Goal: Transaction & Acquisition: Book appointment/travel/reservation

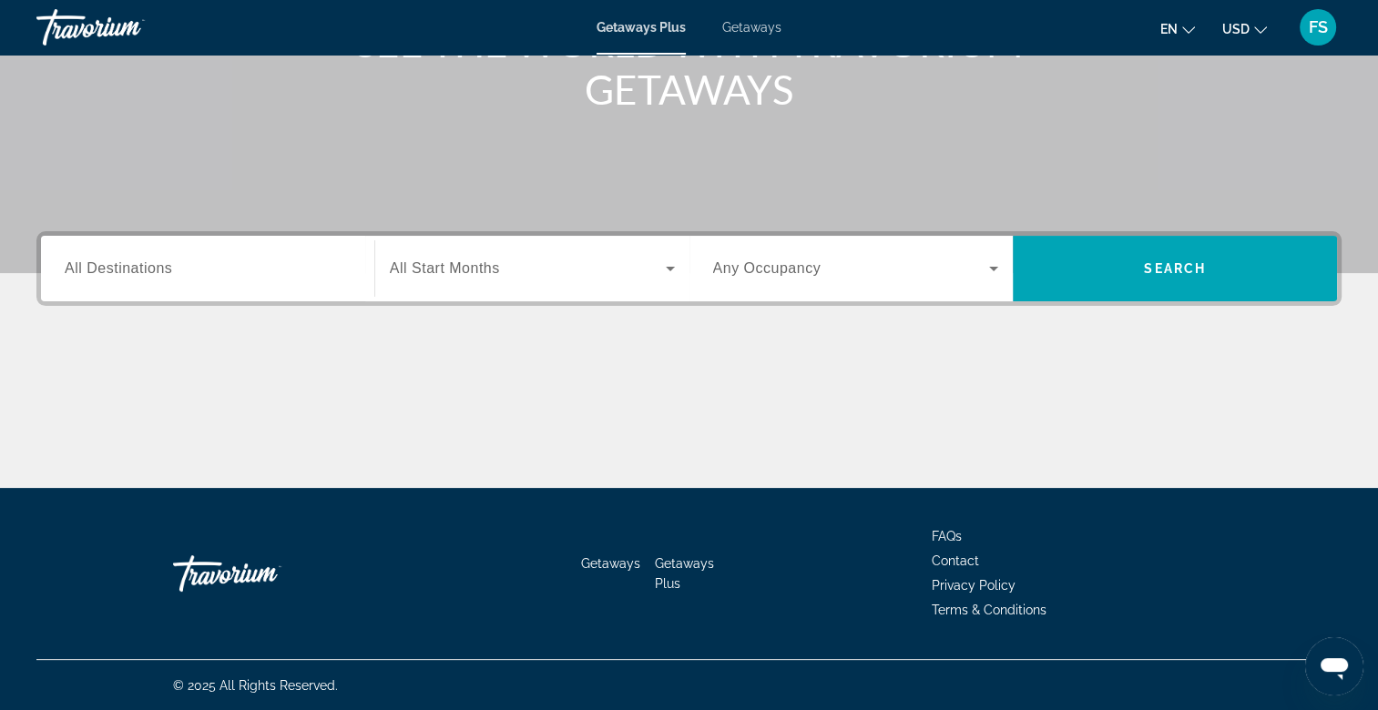
scroll to position [273, 0]
click at [124, 269] on span "All Destinations" at bounding box center [118, 267] width 107 height 15
click at [124, 269] on input "Destination All Destinations" at bounding box center [208, 270] width 286 height 22
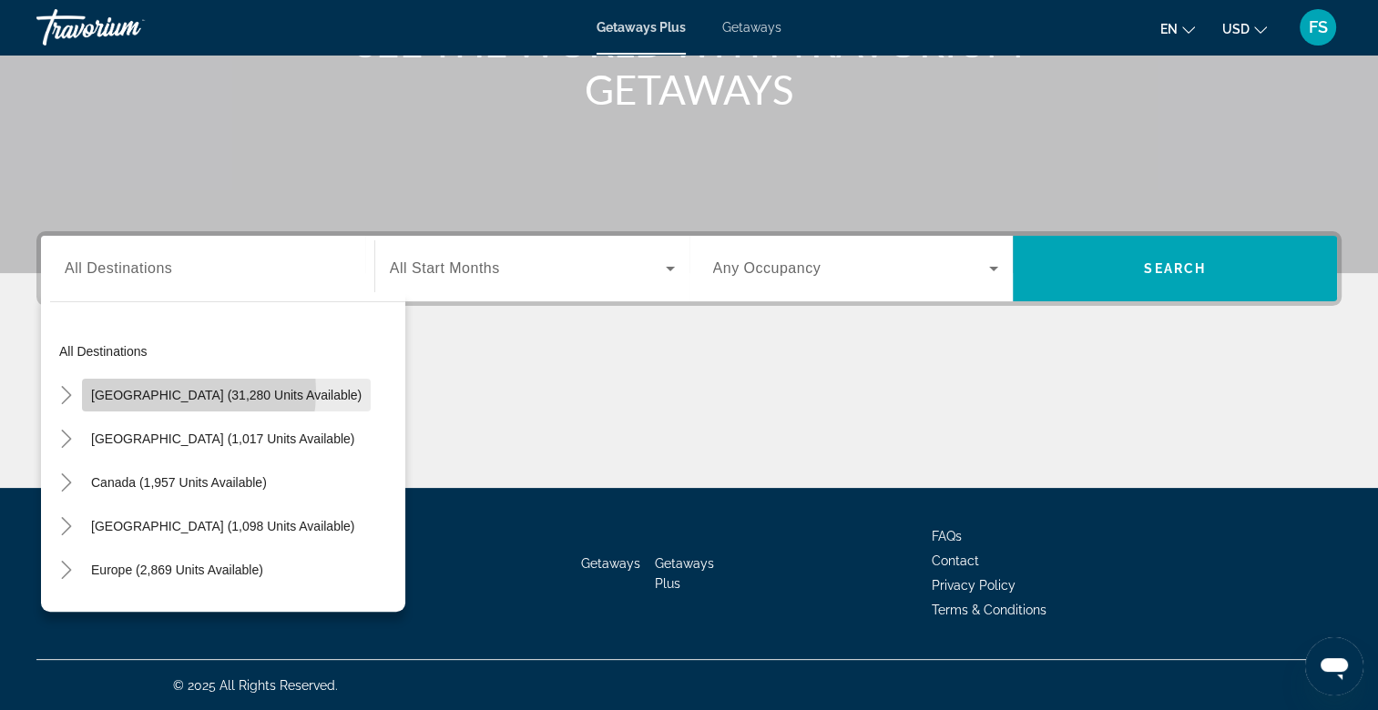
click at [160, 391] on span "[GEOGRAPHIC_DATA] (31,280 units available)" at bounding box center [226, 395] width 270 height 15
type input "**********"
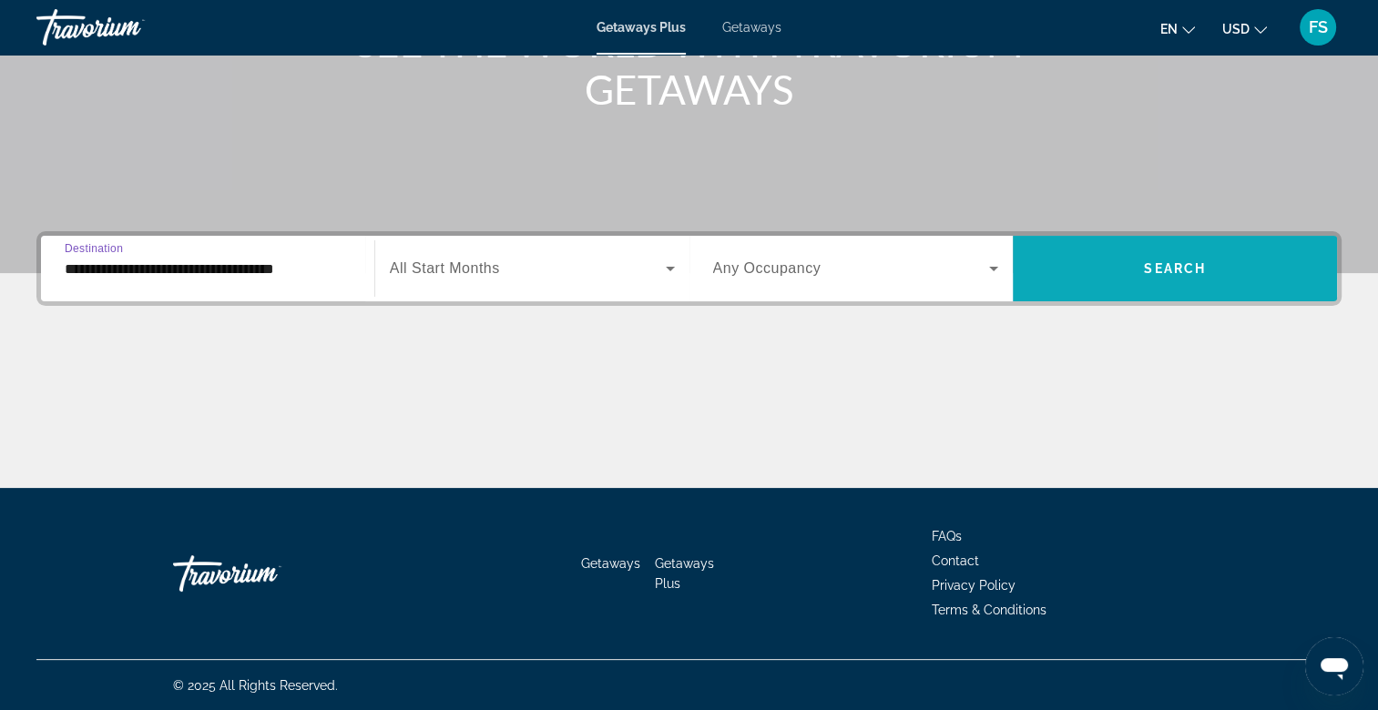
click at [1183, 266] on span "Search" at bounding box center [1175, 268] width 62 height 15
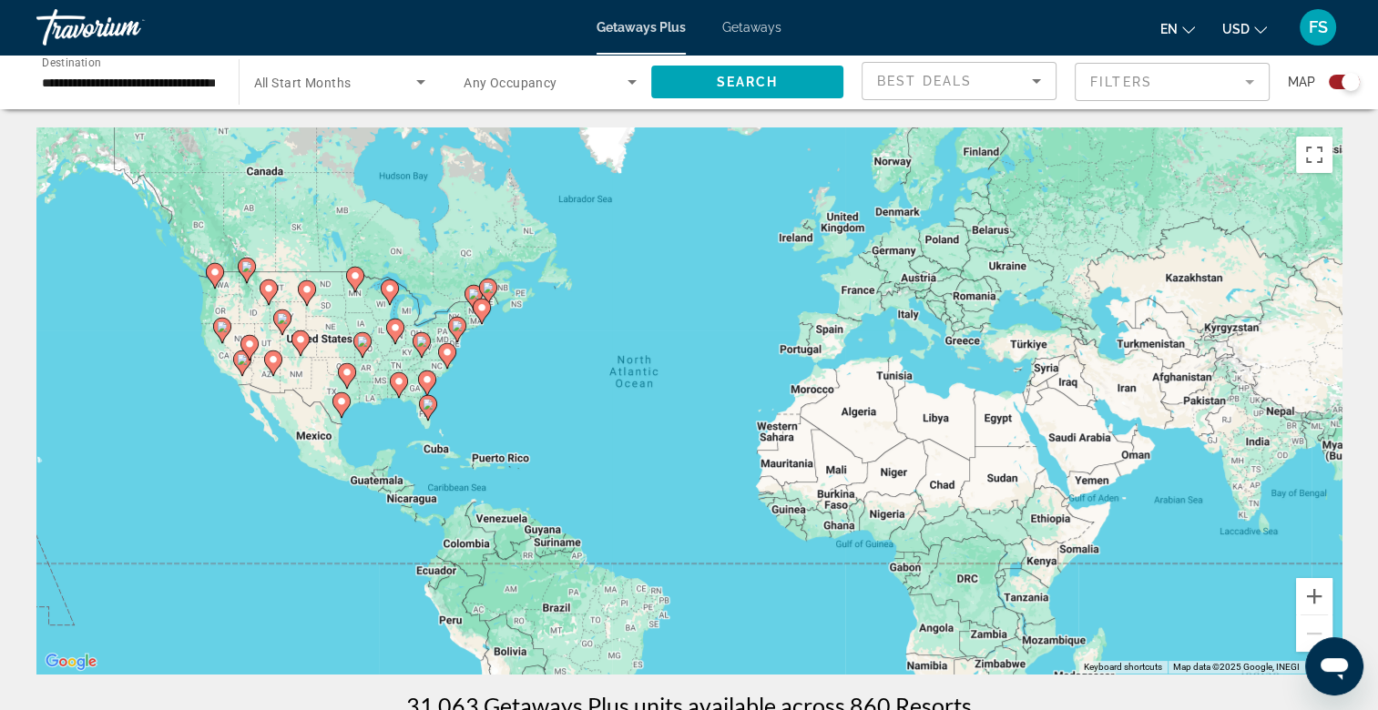
click at [959, 76] on span "Best Deals" at bounding box center [924, 81] width 95 height 15
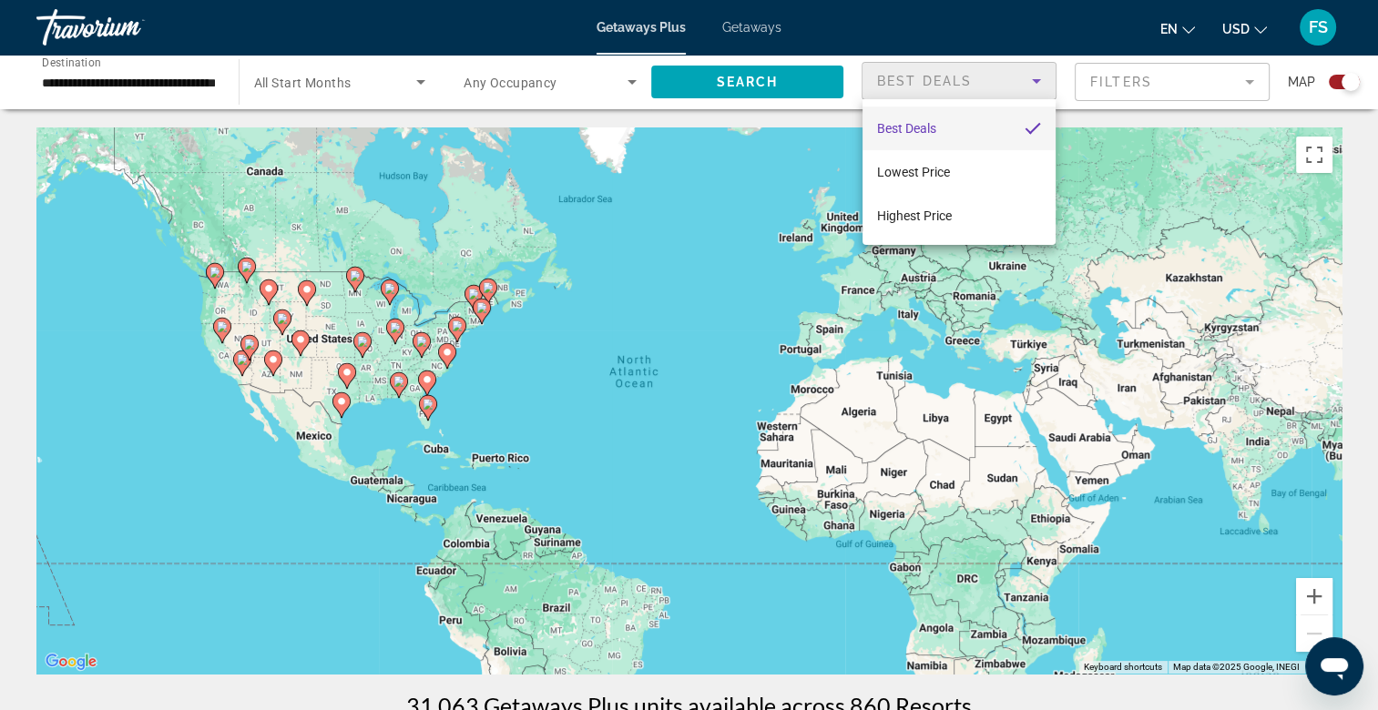
click at [899, 127] on span "Best Deals" at bounding box center [906, 128] width 59 height 15
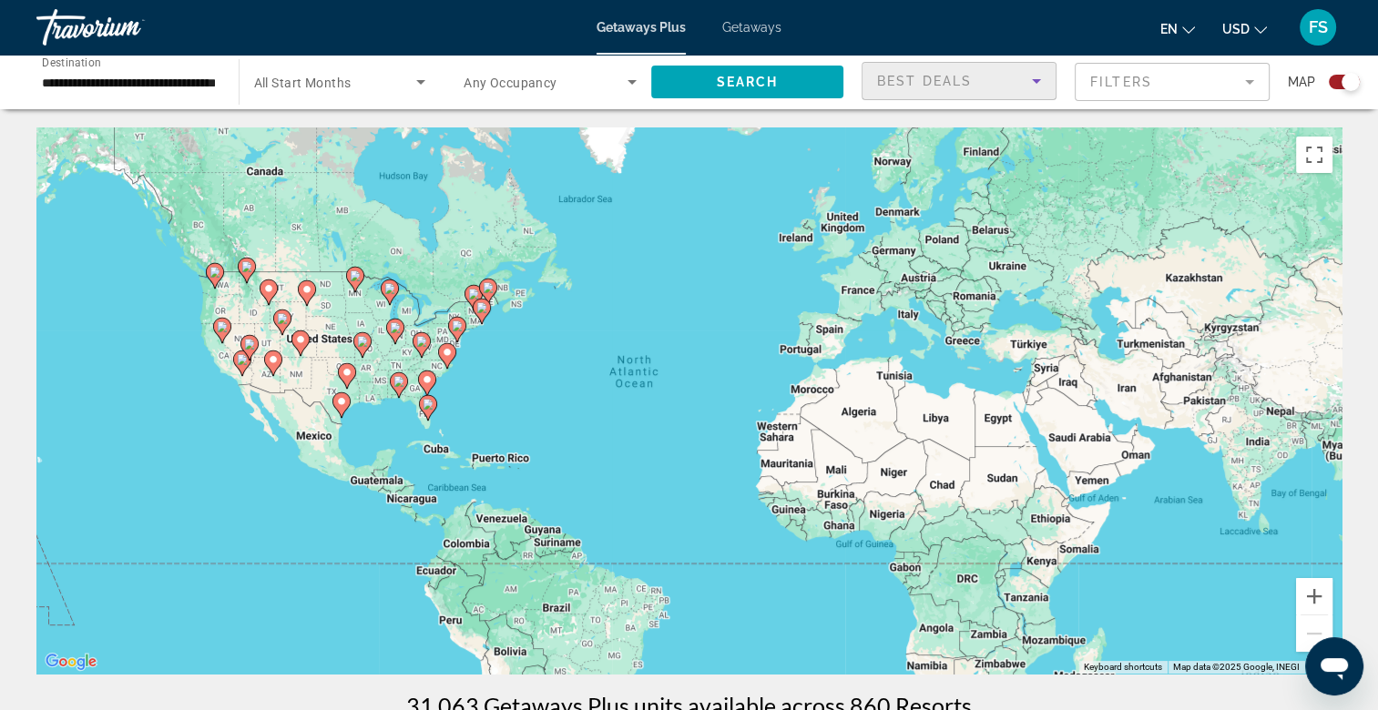
click at [1189, 28] on icon "Change language" at bounding box center [1188, 30] width 13 height 13
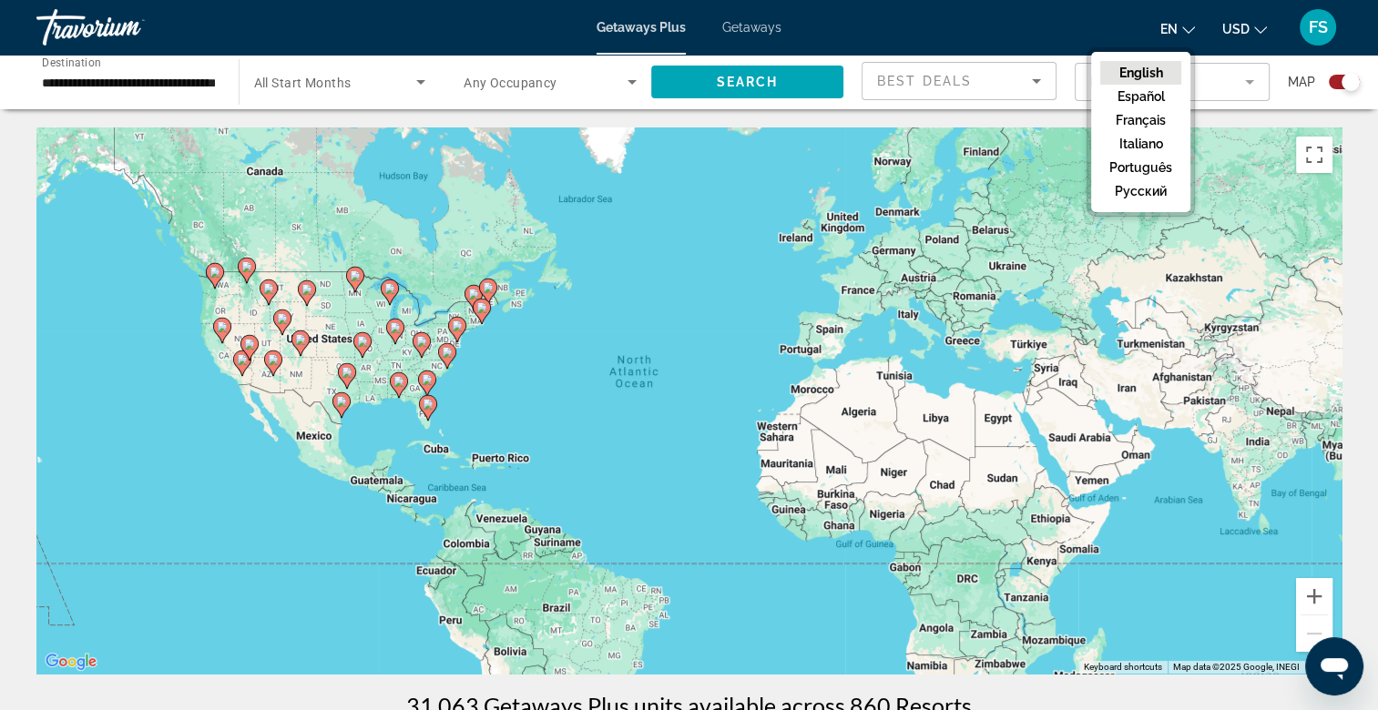
click at [1191, 28] on icon "Change language" at bounding box center [1188, 30] width 13 height 13
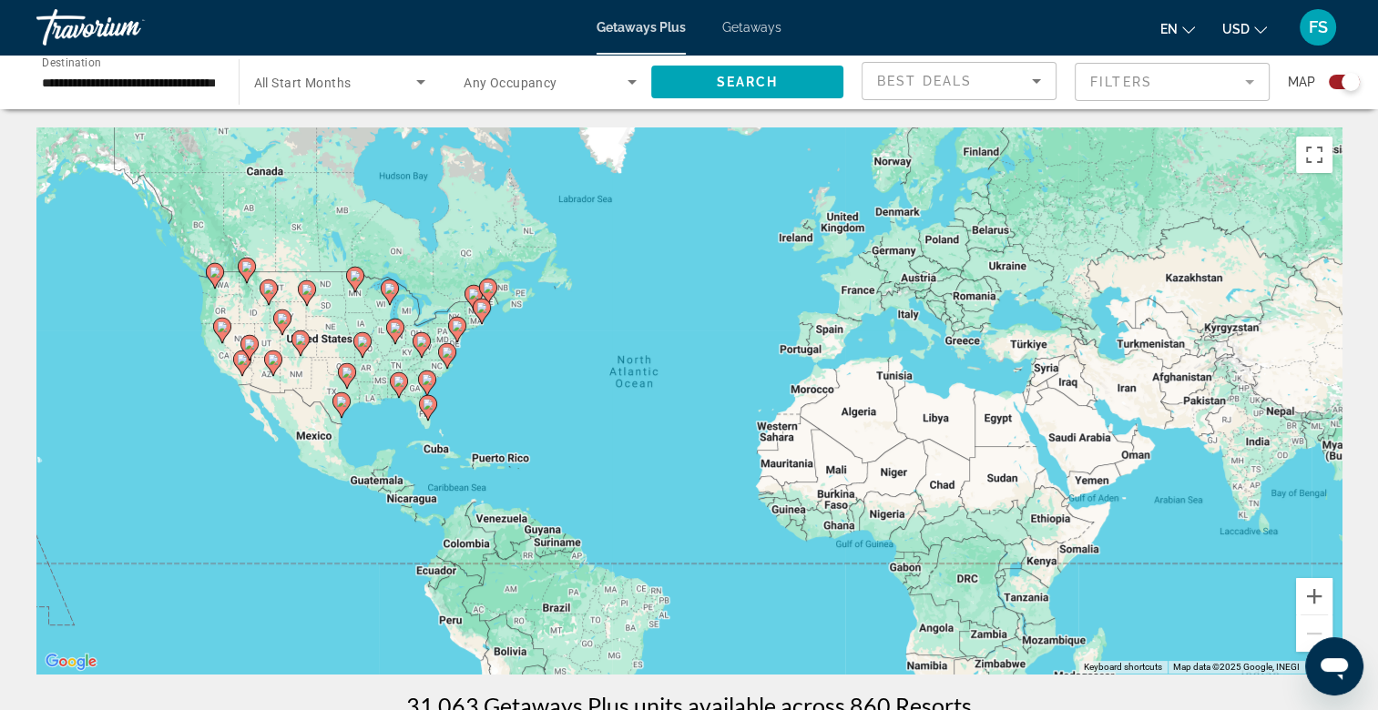
click at [745, 25] on span "Getaways" at bounding box center [751, 27] width 59 height 15
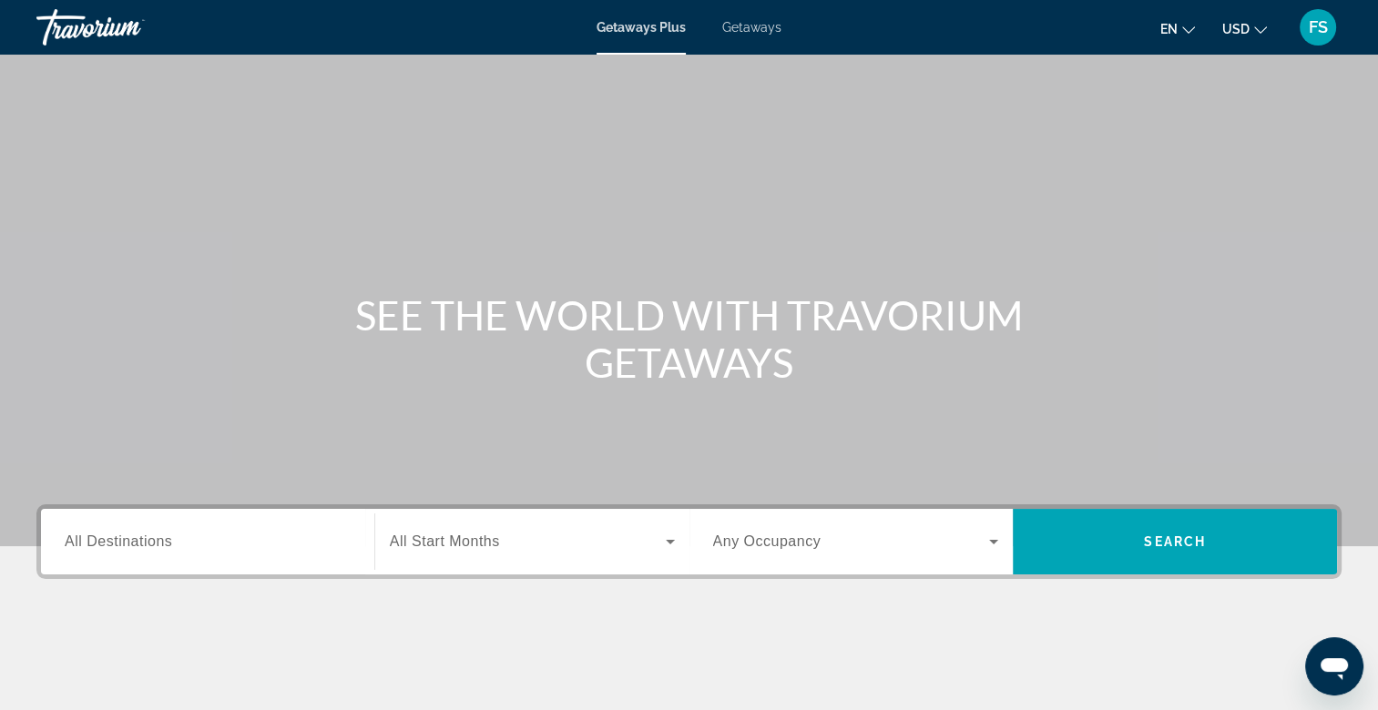
click at [647, 26] on span "Getaways Plus" at bounding box center [640, 27] width 89 height 15
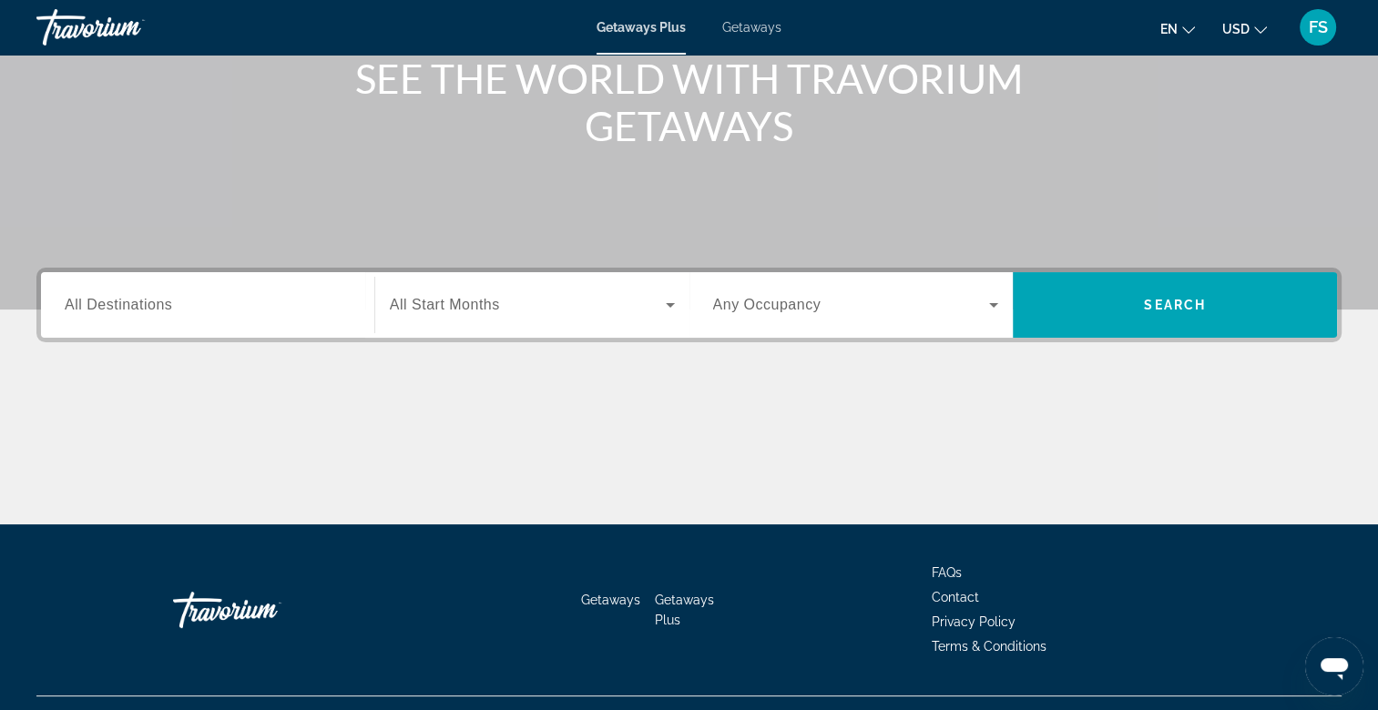
scroll to position [273, 0]
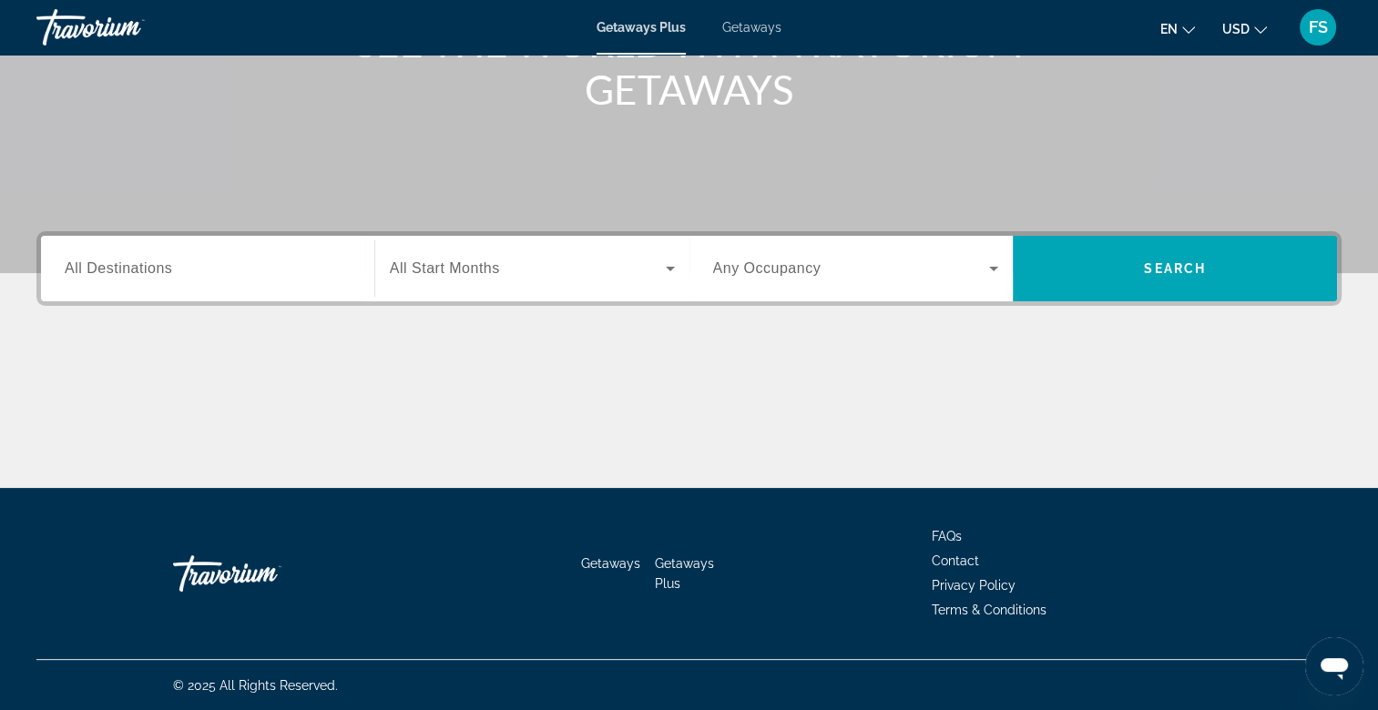
click at [130, 265] on span "All Destinations" at bounding box center [118, 267] width 107 height 15
click at [130, 265] on input "Destination All Destinations" at bounding box center [208, 270] width 286 height 22
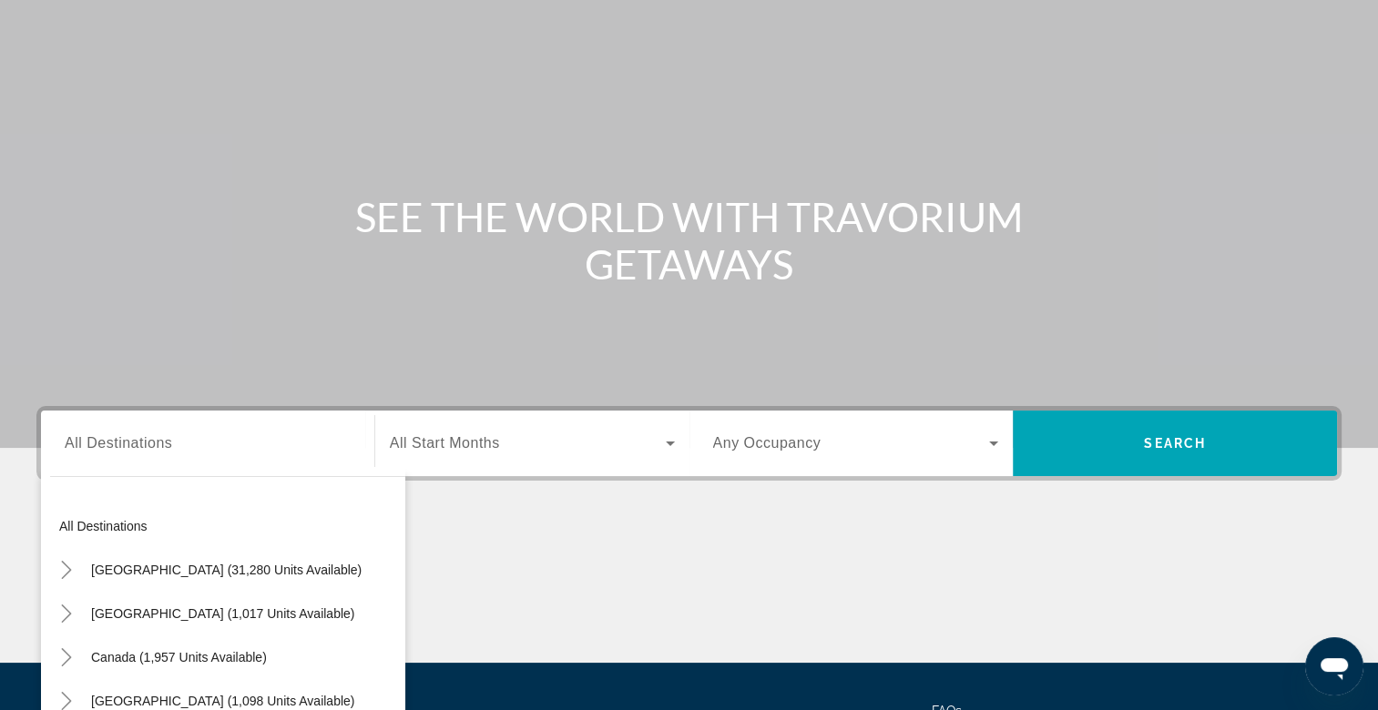
scroll to position [0, 0]
